Goal: Task Accomplishment & Management: Manage account settings

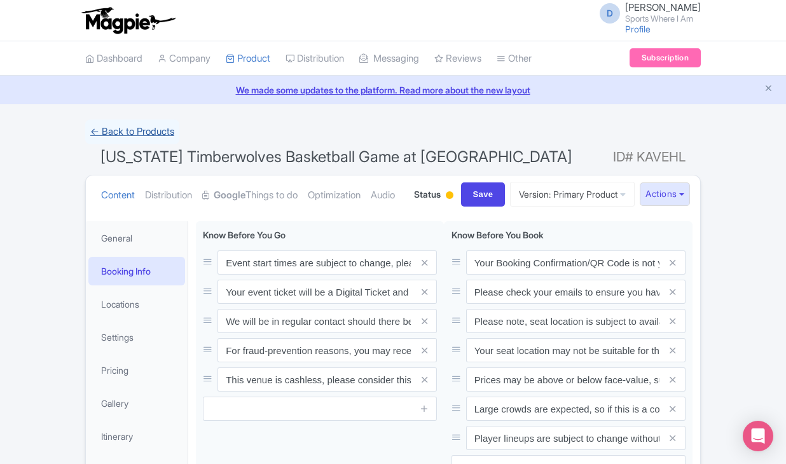
click at [129, 135] on link "← Back to Products" at bounding box center [132, 132] width 94 height 25
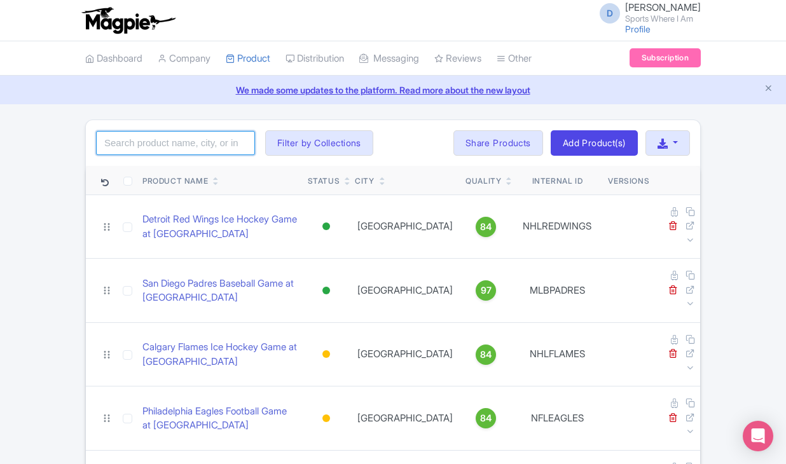
click at [128, 149] on input "search" at bounding box center [175, 143] width 159 height 24
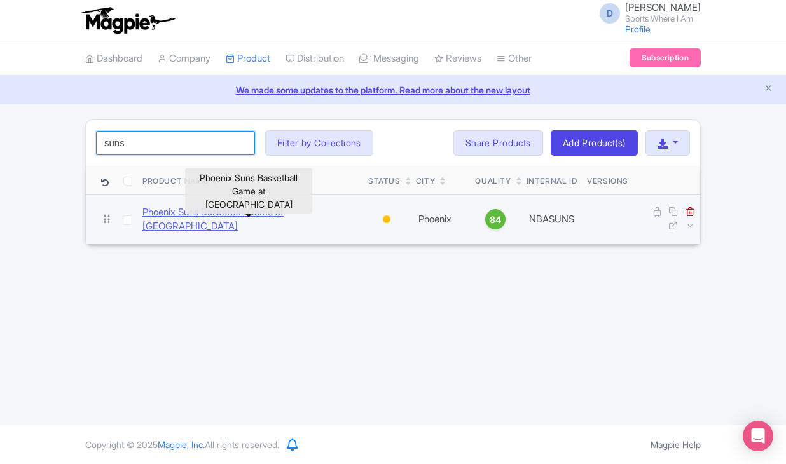
type input "suns"
click at [153, 223] on link "Phoenix Suns Basketball Game at [GEOGRAPHIC_DATA]" at bounding box center [250, 219] width 216 height 29
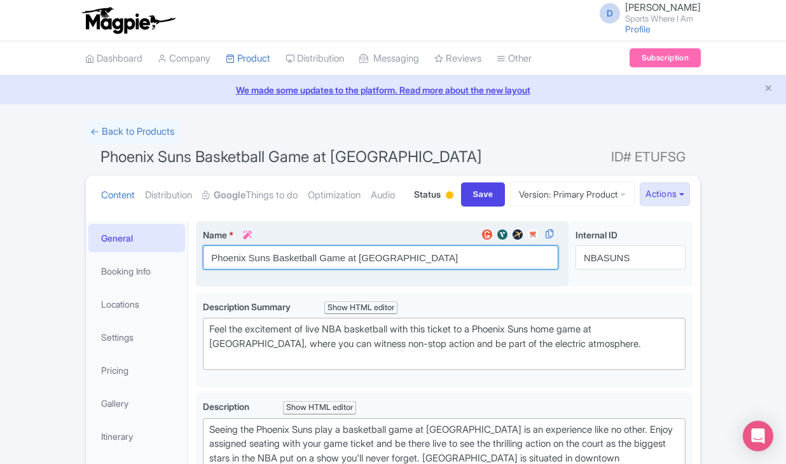
click at [235, 270] on input "Phoenix Suns Basketball Game at Footprint Center" at bounding box center [380, 257] width 355 height 24
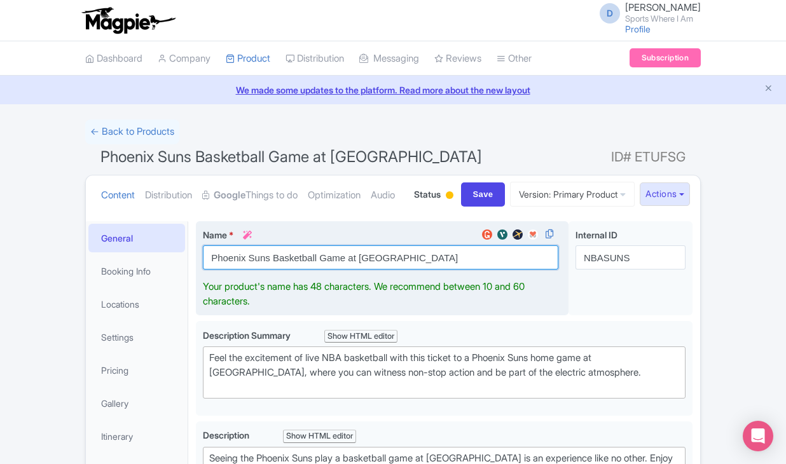
click at [235, 270] on input "Phoenix Suns Basketball Game at Footprint Center" at bounding box center [380, 257] width 355 height 24
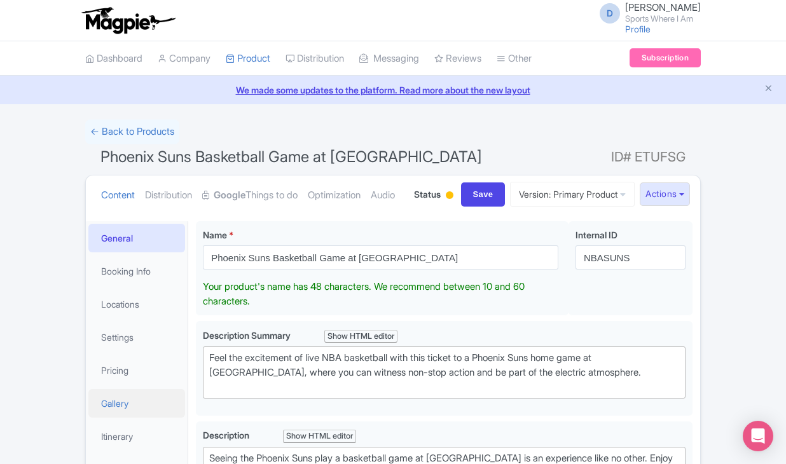
click at [118, 418] on link "Gallery" at bounding box center [136, 403] width 97 height 29
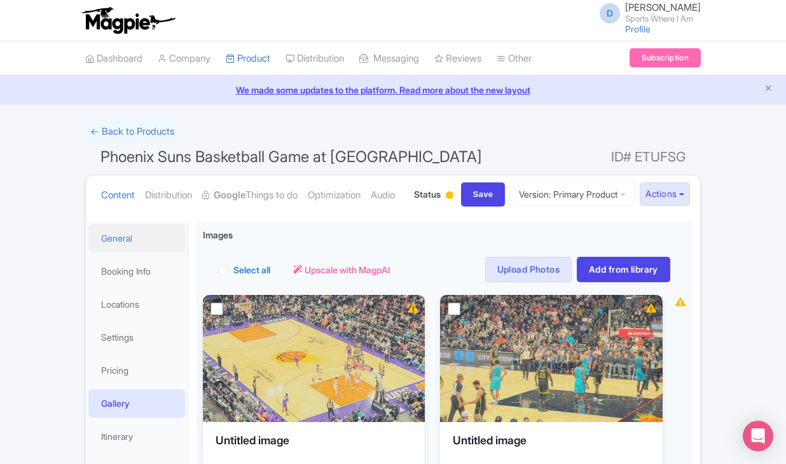
click at [158, 252] on link "General" at bounding box center [136, 238] width 97 height 29
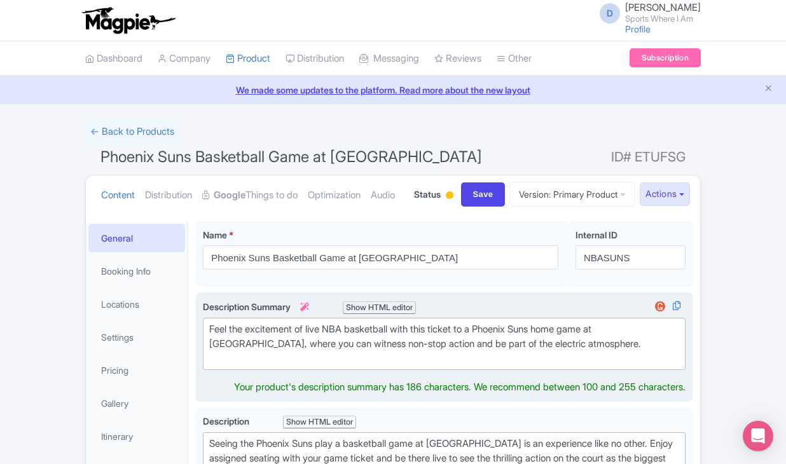
click at [277, 366] on div "Feel the excitement of live NBA basketball with this ticket to a Phoenix Suns h…" at bounding box center [444, 343] width 470 height 43
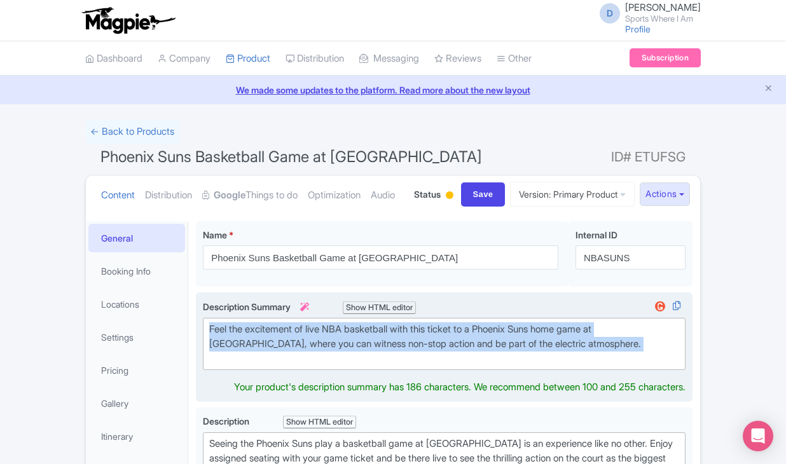
click at [277, 366] on div "Feel the excitement of live NBA basketball with this ticket to a Phoenix Suns h…" at bounding box center [444, 343] width 470 height 43
type trix-editor "<div>Feel the excitement of live NBA basketball with this ticket to a Phoenix S…"
copy div "Feel the excitement of live NBA basketball with this ticket to a Phoenix Suns h…"
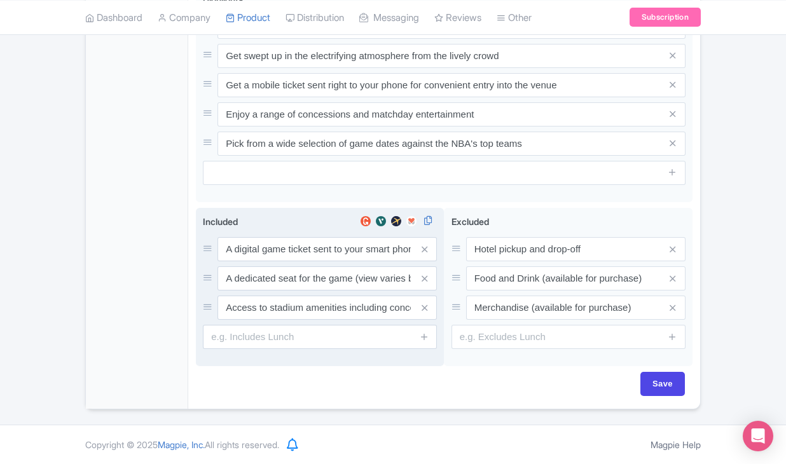
scroll to position [686, 0]
click at [305, 243] on input "A digital game ticket sent to your smart phone" at bounding box center [326, 249] width 219 height 24
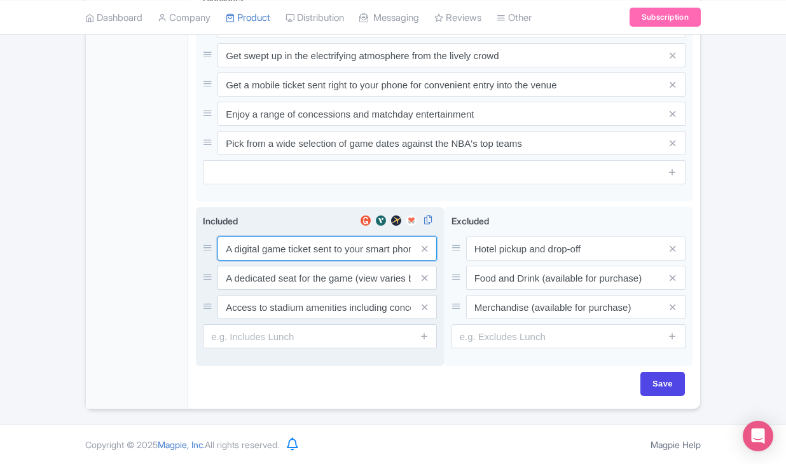
click at [305, 243] on input "A digital game ticket sent to your smart phone" at bounding box center [326, 249] width 219 height 24
click at [272, 261] on input "A dedicated seat for the game (view varies by seat category)" at bounding box center [326, 249] width 219 height 24
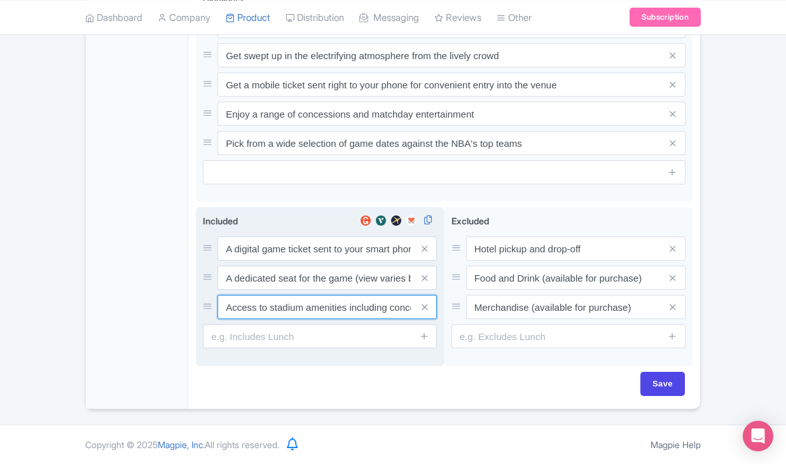
click at [300, 261] on input "Access to stadium amenities including concessions and matchday activations" at bounding box center [326, 249] width 219 height 24
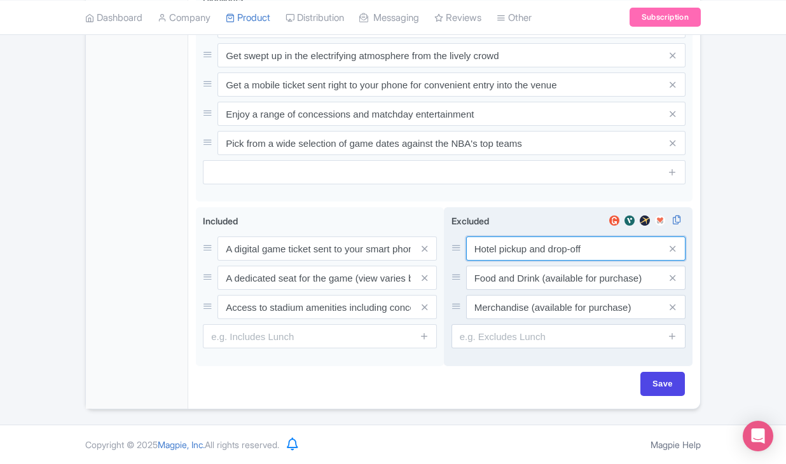
click at [526, 245] on input "Hotel pickup and drop-off" at bounding box center [575, 249] width 219 height 24
click at [499, 261] on input "Food and Drink (available for purchase)" at bounding box center [575, 249] width 219 height 24
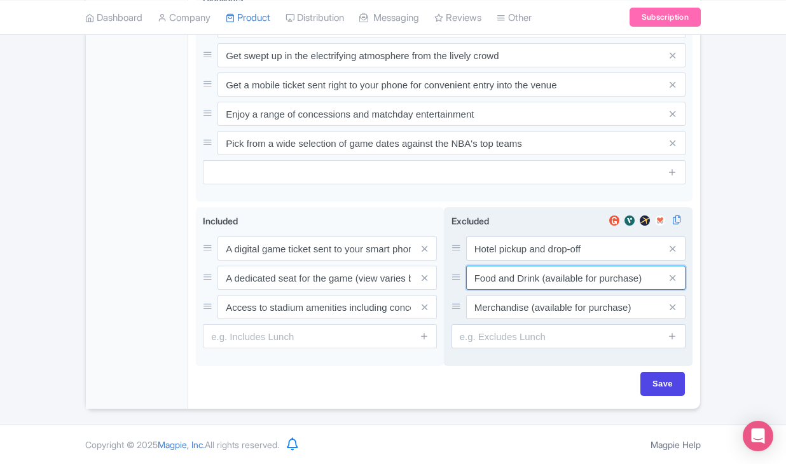
click at [499, 261] on input "Food and Drink (available for purchase)" at bounding box center [575, 249] width 219 height 24
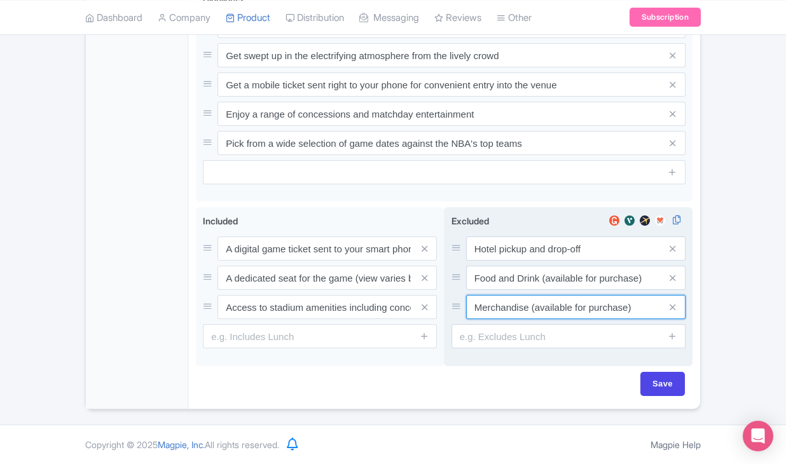
click at [509, 261] on input "Merchandise (available for purchase)" at bounding box center [575, 249] width 219 height 24
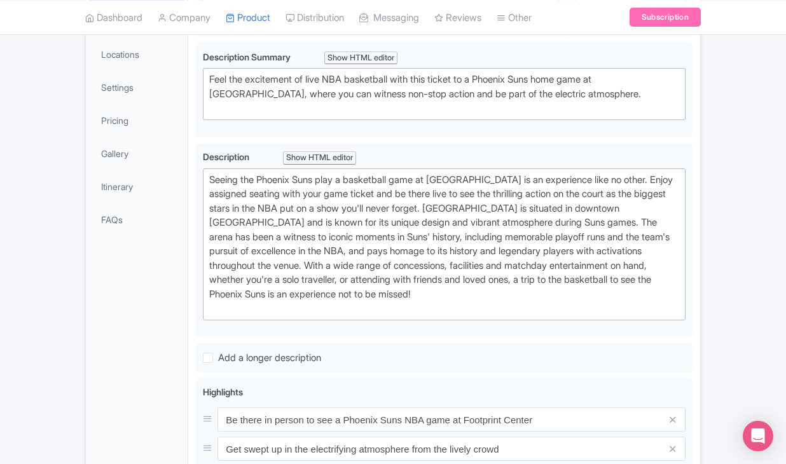
scroll to position [266, 0]
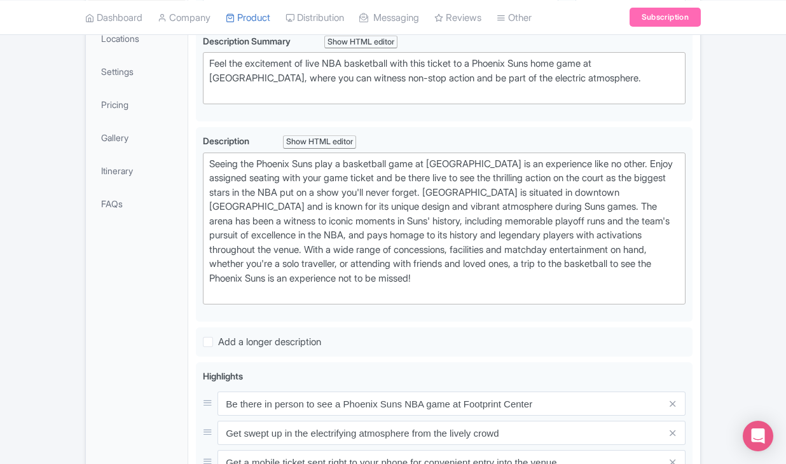
click at [155, 20] on link "Booking Info" at bounding box center [136, 5] width 97 height 29
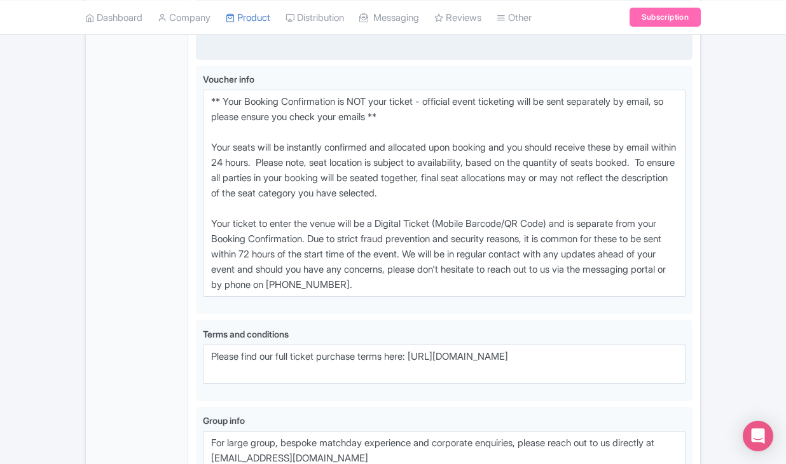
scroll to position [930, 0]
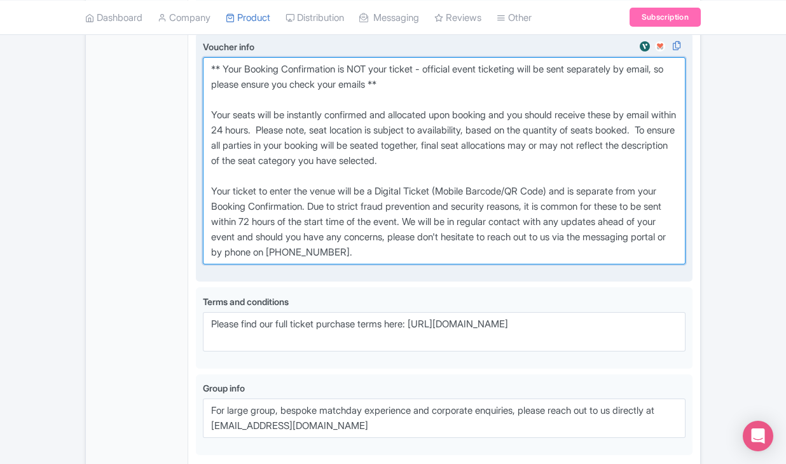
drag, startPoint x: 210, startPoint y: 139, endPoint x: 502, endPoint y: 322, distance: 344.6
click at [502, 265] on textarea "** Your Booking Confirmation is NOT your ticket - official event ticketing will…" at bounding box center [444, 160] width 483 height 207
